Goal: Task Accomplishment & Management: Use online tool/utility

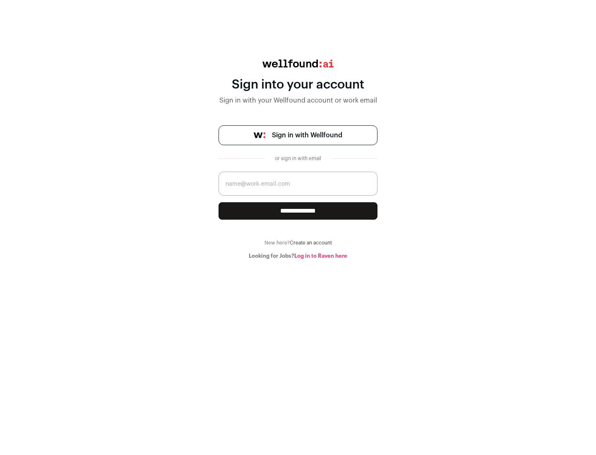
click at [307, 135] on span "Sign in with Wellfound" at bounding box center [307, 135] width 70 height 10
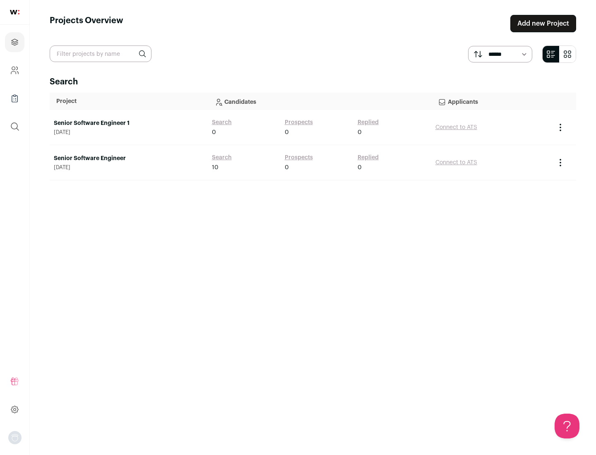
click at [128, 159] on link "Senior Software Engineer" at bounding box center [129, 158] width 150 height 8
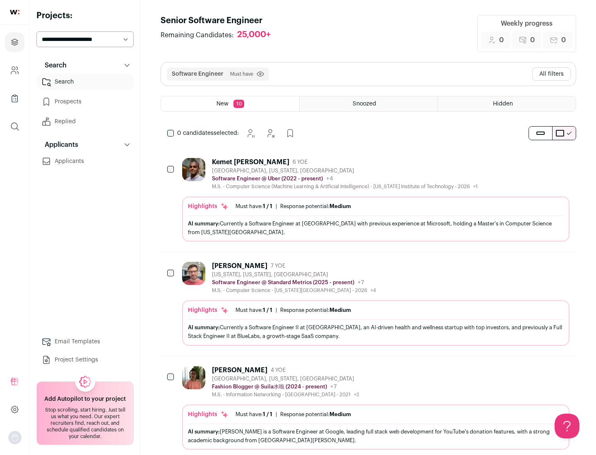
click at [369, 200] on div "Highlights Must have: 1 / 1 How many must haves have been fulfilled? | Response…" at bounding box center [376, 219] width 388 height 45
